Goal: Task Accomplishment & Management: Complete application form

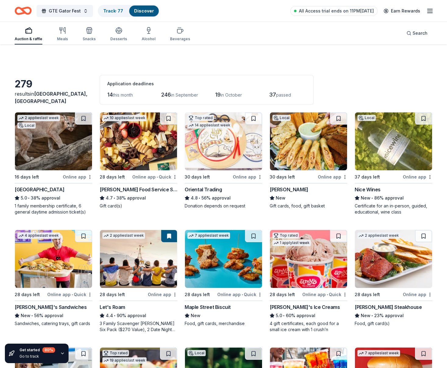
scroll to position [249, 0]
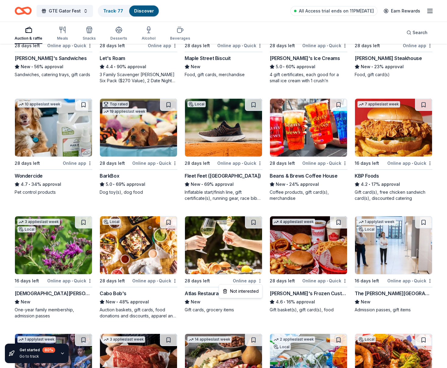
click at [248, 290] on div "Not interested" at bounding box center [240, 291] width 41 height 11
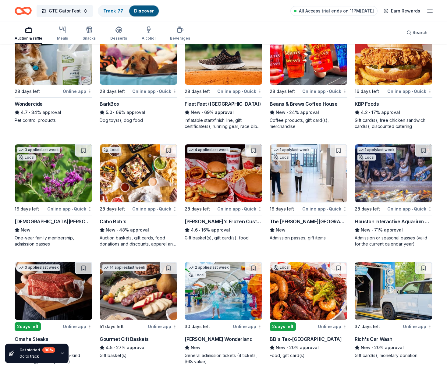
scroll to position [387, 0]
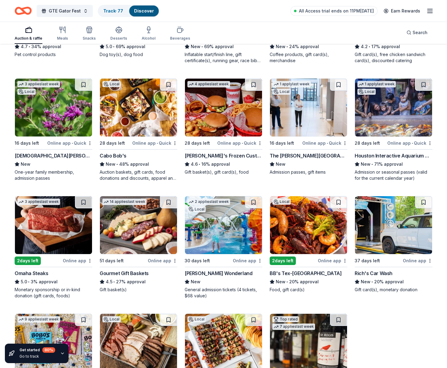
click at [224, 262] on div "30 days left" at bounding box center [208, 261] width 47 height 8
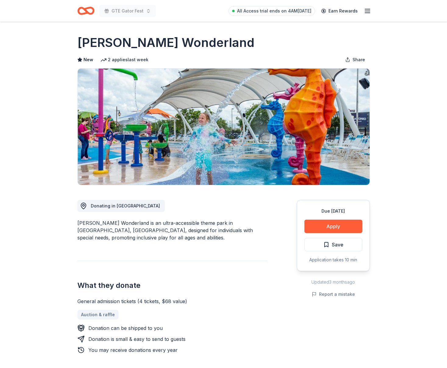
scroll to position [34, 0]
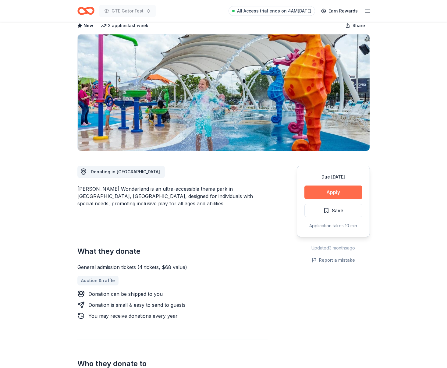
click at [328, 193] on button "Apply" at bounding box center [334, 192] width 58 height 13
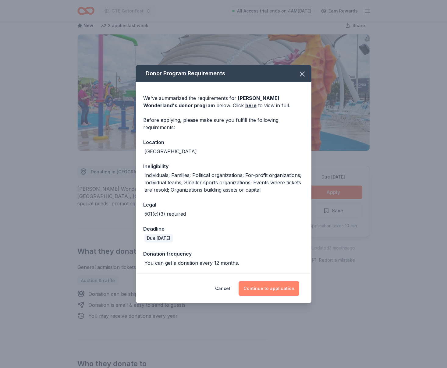
click at [283, 287] on button "Continue to application" at bounding box center [269, 288] width 61 height 15
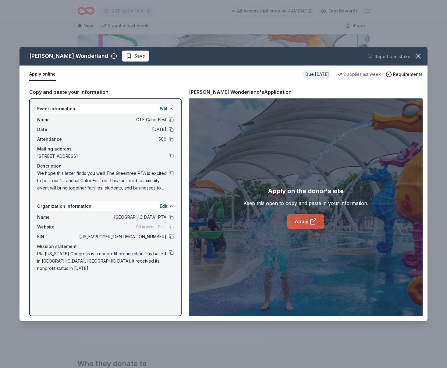
click at [310, 223] on icon at bounding box center [313, 221] width 7 height 7
